Goal: Task Accomplishment & Management: Manage account settings

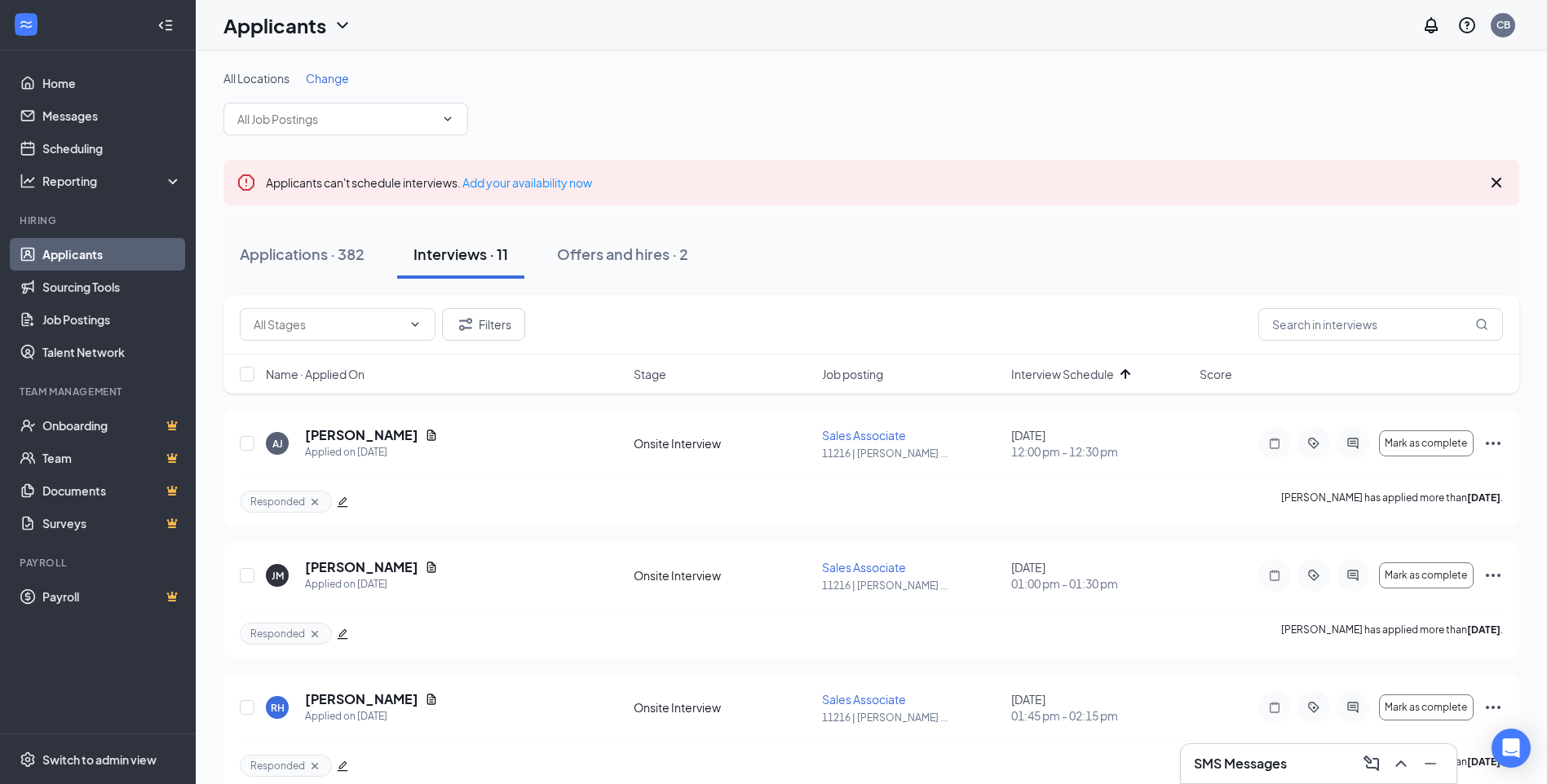
click at [825, 258] on div "Applications · 382 Interviews · 11 Offers and hires · 2" at bounding box center [872, 254] width 1296 height 49
click at [619, 259] on div "Offers and hires · 2" at bounding box center [622, 254] width 131 height 21
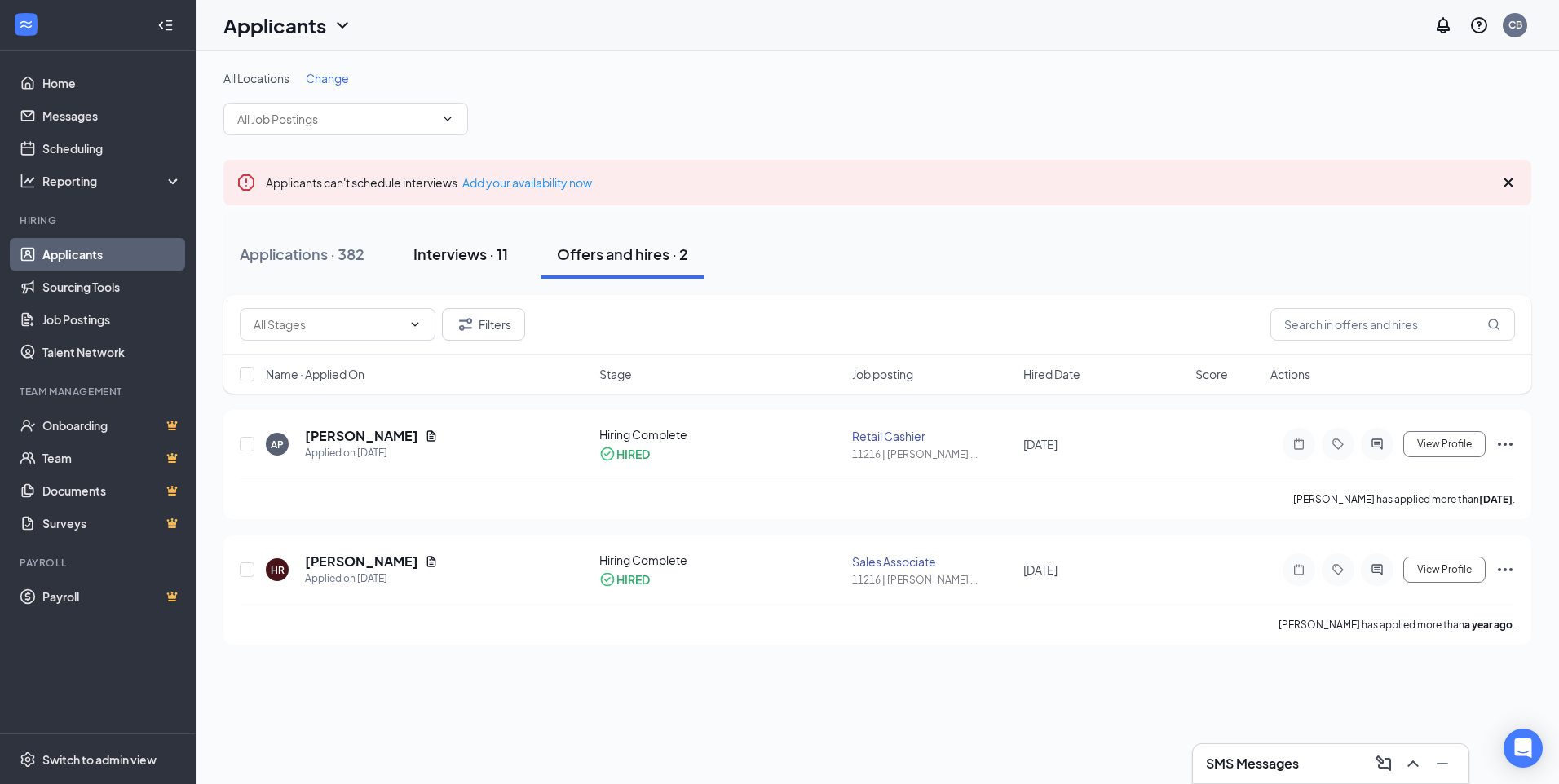
click at [489, 255] on div "Interviews · 11" at bounding box center [460, 254] width 95 height 21
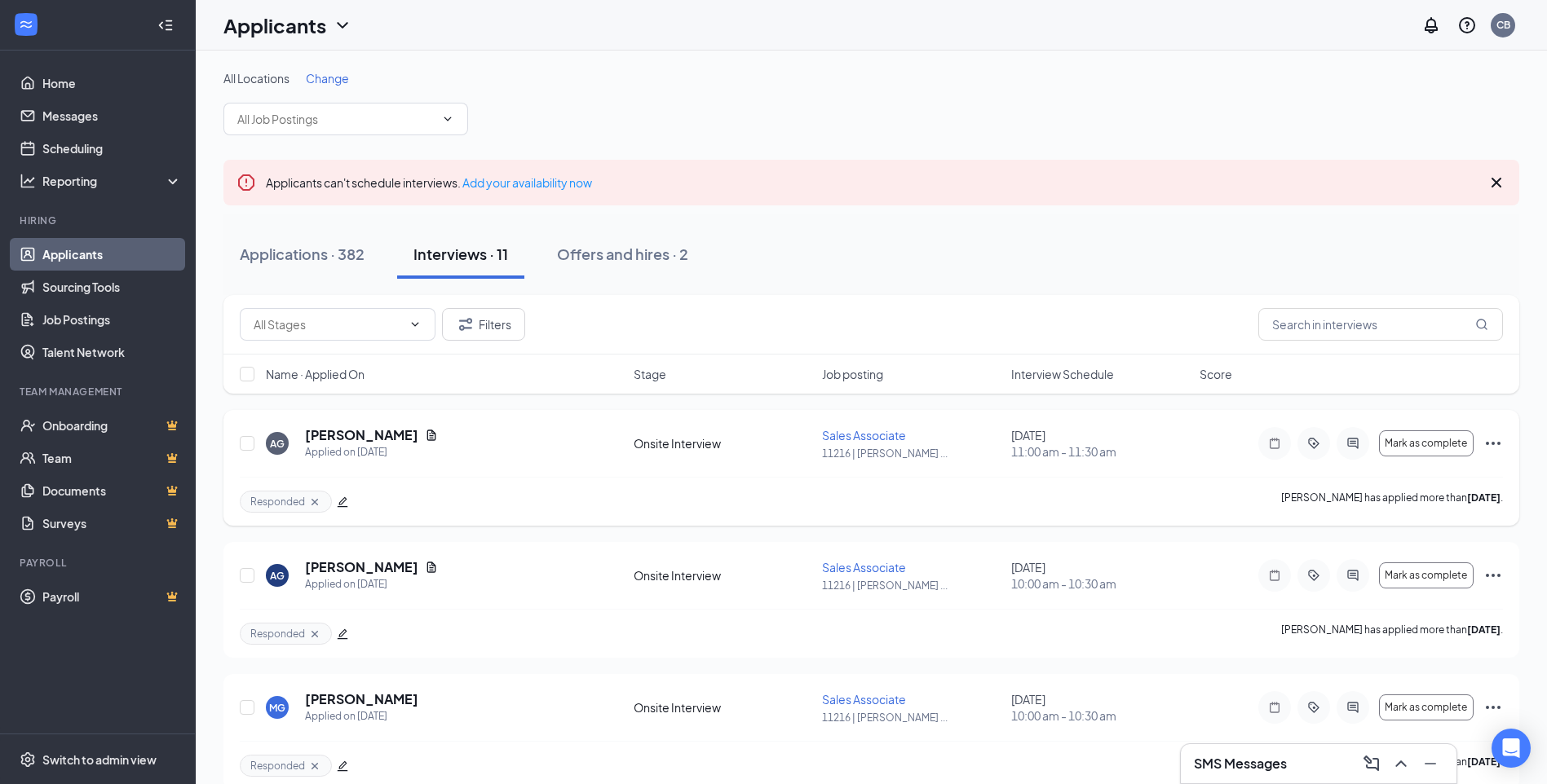
click at [1495, 444] on icon "Ellipses" at bounding box center [1494, 444] width 20 height 20
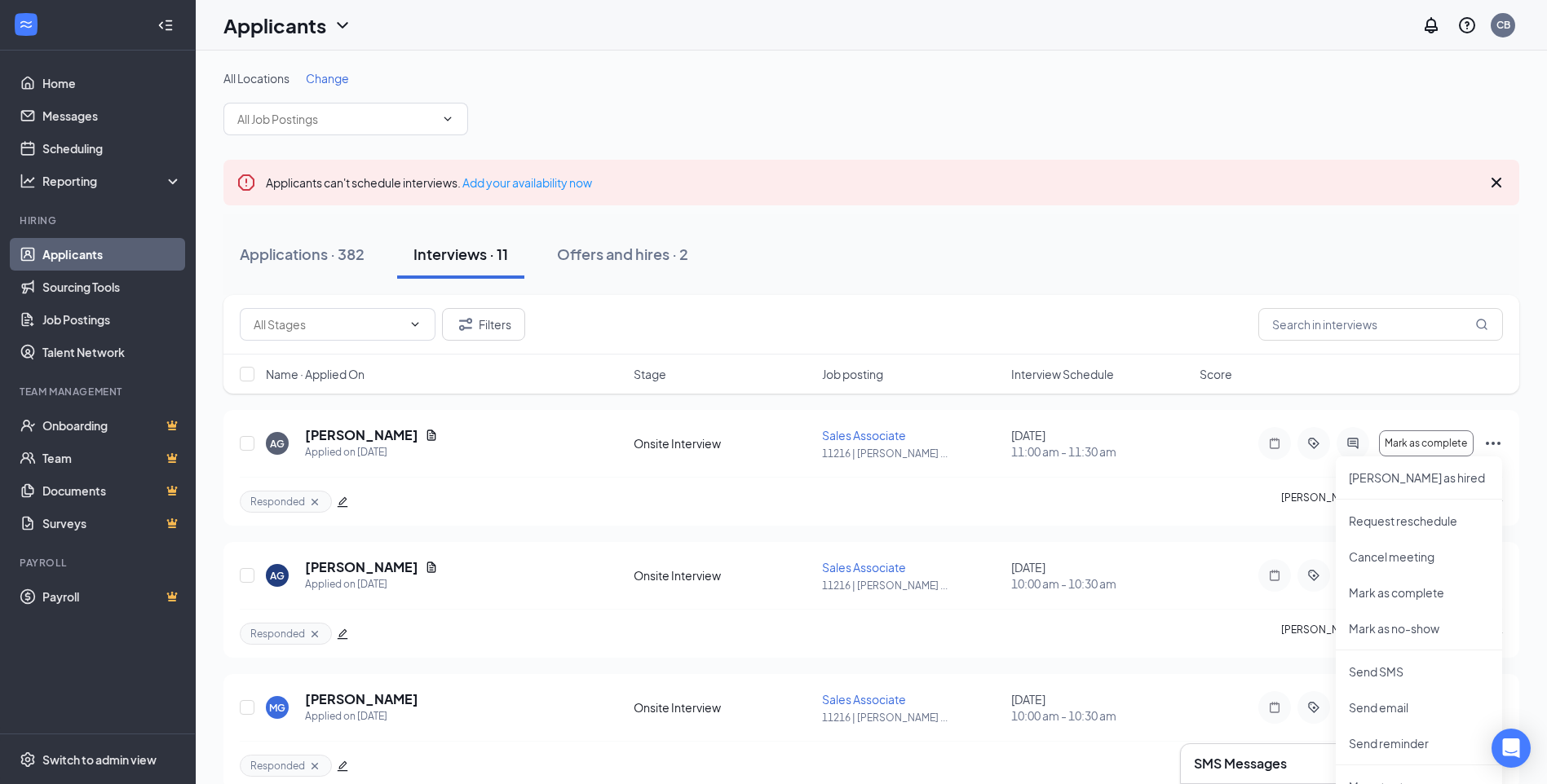
drag, startPoint x: 1005, startPoint y: 252, endPoint x: 1526, endPoint y: 123, distance: 536.7
click at [1010, 252] on div "Applications · 382 Interviews · 11 Offers and hires · 2" at bounding box center [872, 254] width 1296 height 49
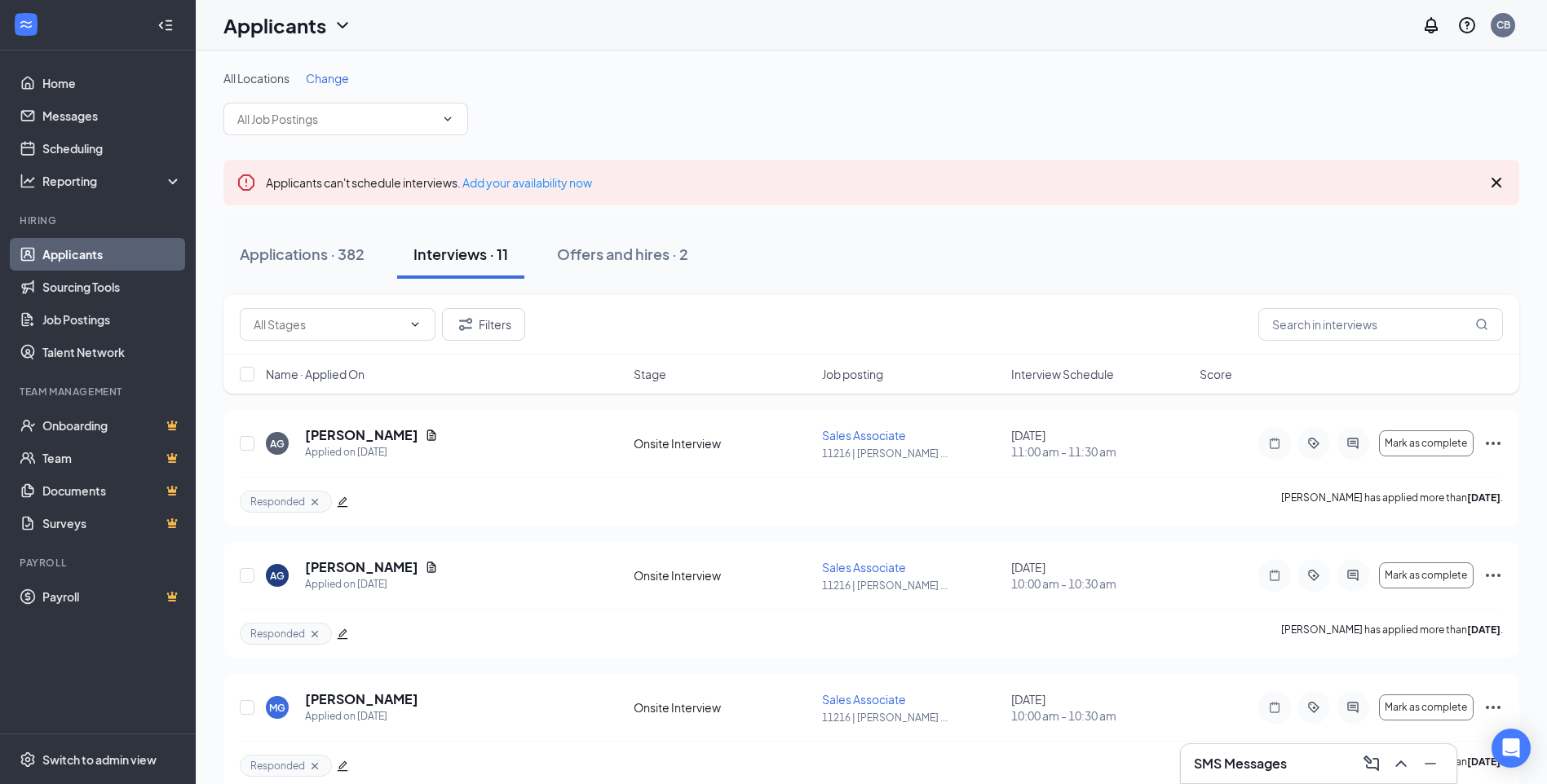
click at [1501, 180] on icon "Cross" at bounding box center [1496, 183] width 20 height 20
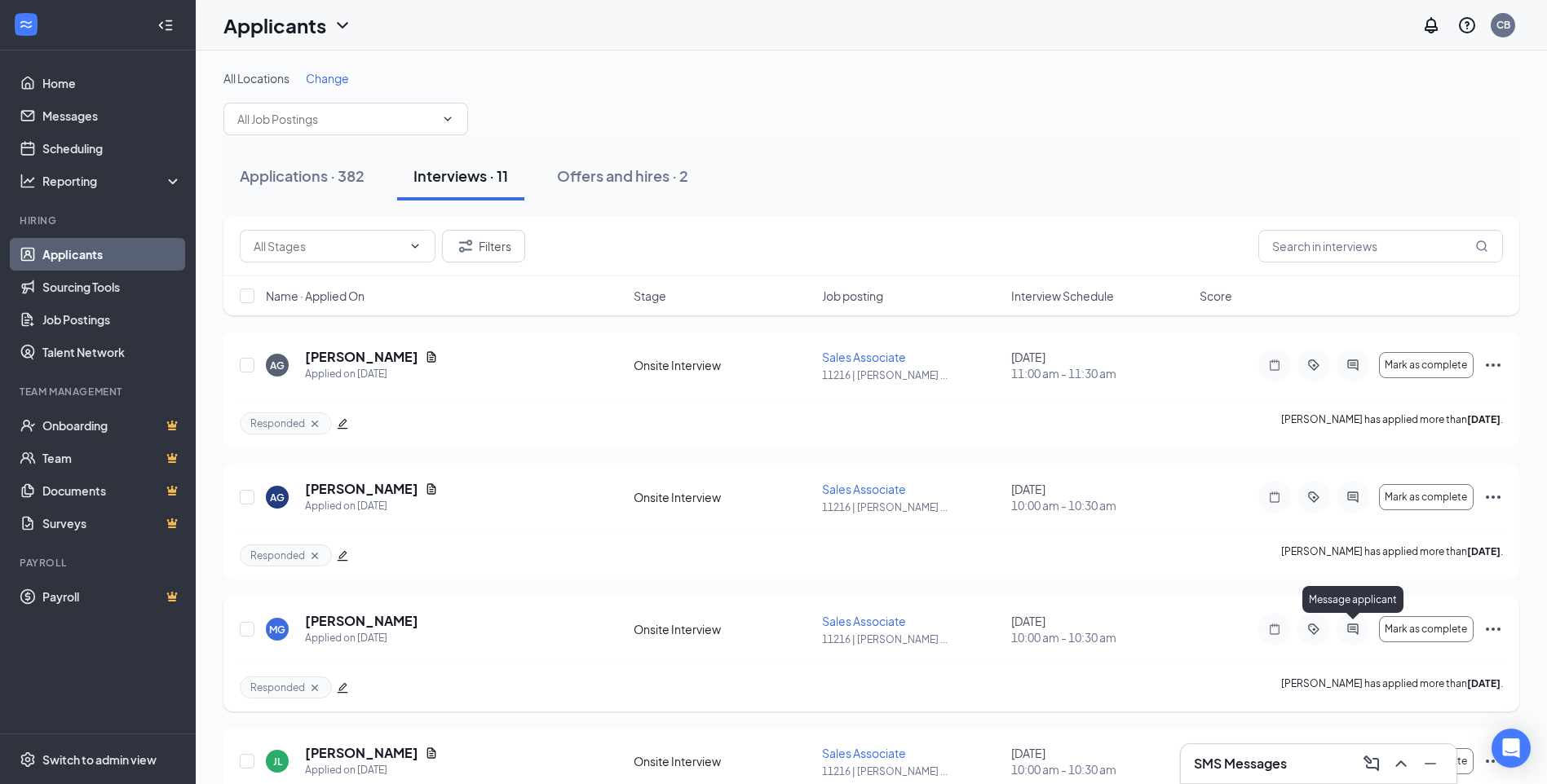
click at [1355, 629] on icon "ActiveChat" at bounding box center [1353, 629] width 20 height 13
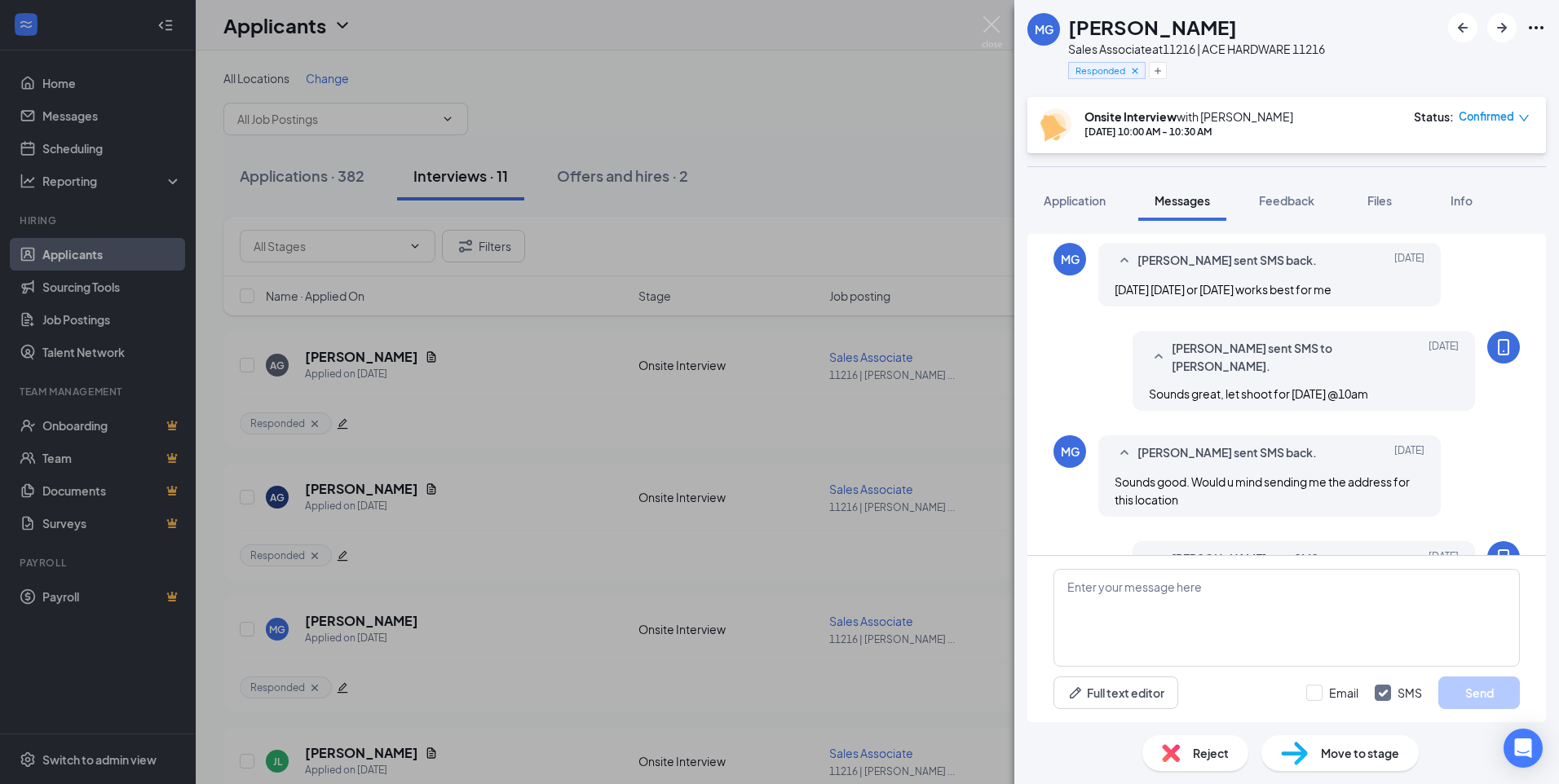
scroll to position [137, 0]
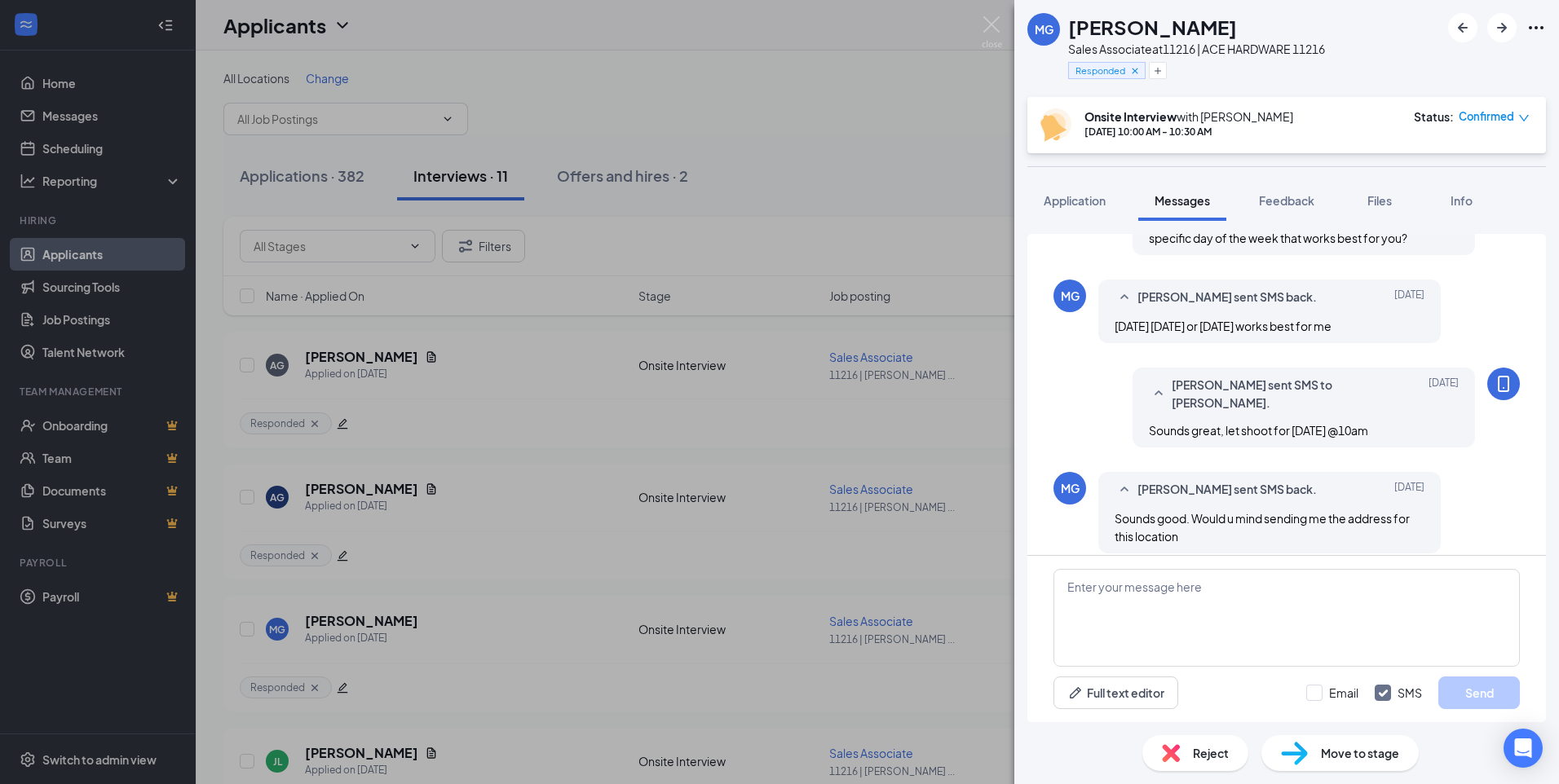
click at [924, 129] on div "MG [PERSON_NAME] Sales Associate at 11216 | ACE HARDWARE 11216 Responded Onsite…" at bounding box center [780, 392] width 1559 height 784
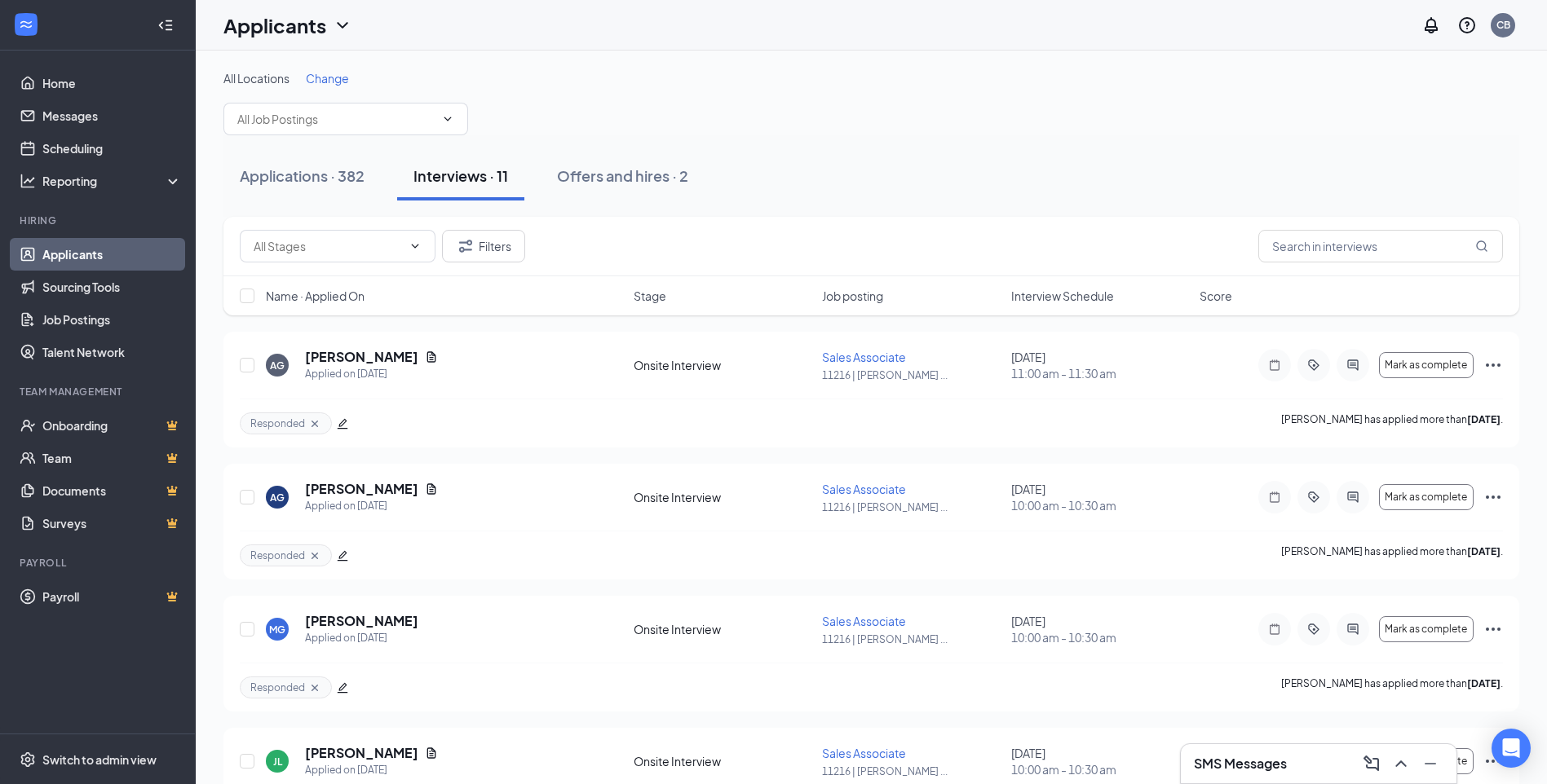
click at [1059, 299] on span "Interview Schedule" at bounding box center [1062, 296] width 103 height 16
click at [1349, 624] on icon "ActiveChat" at bounding box center [1353, 629] width 11 height 11
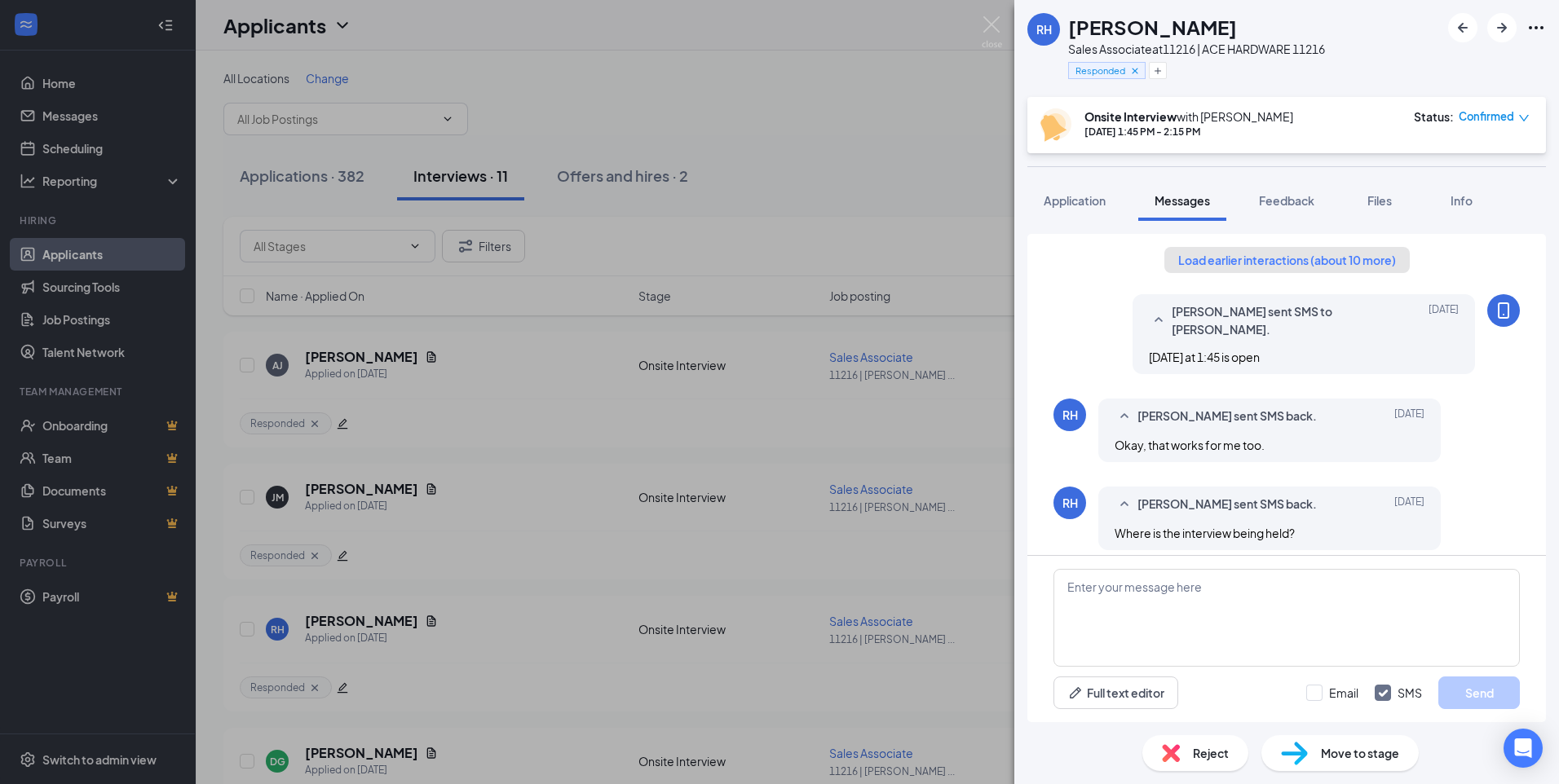
click at [1336, 256] on button "Load earlier interactions (about 10 more)" at bounding box center [1287, 260] width 245 height 26
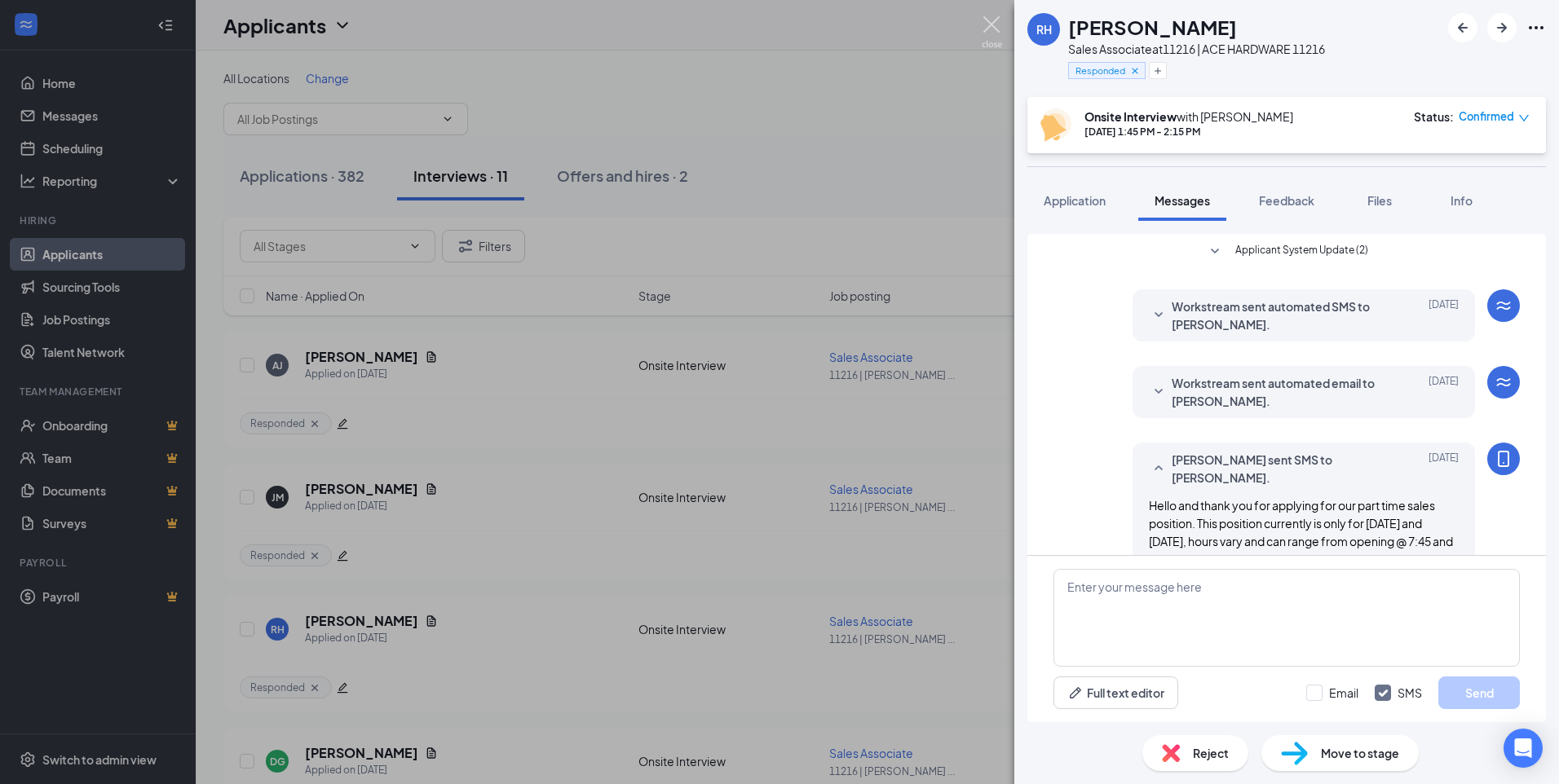
click at [987, 23] on img at bounding box center [992, 32] width 21 height 32
